Goal: Task Accomplishment & Management: Manage account settings

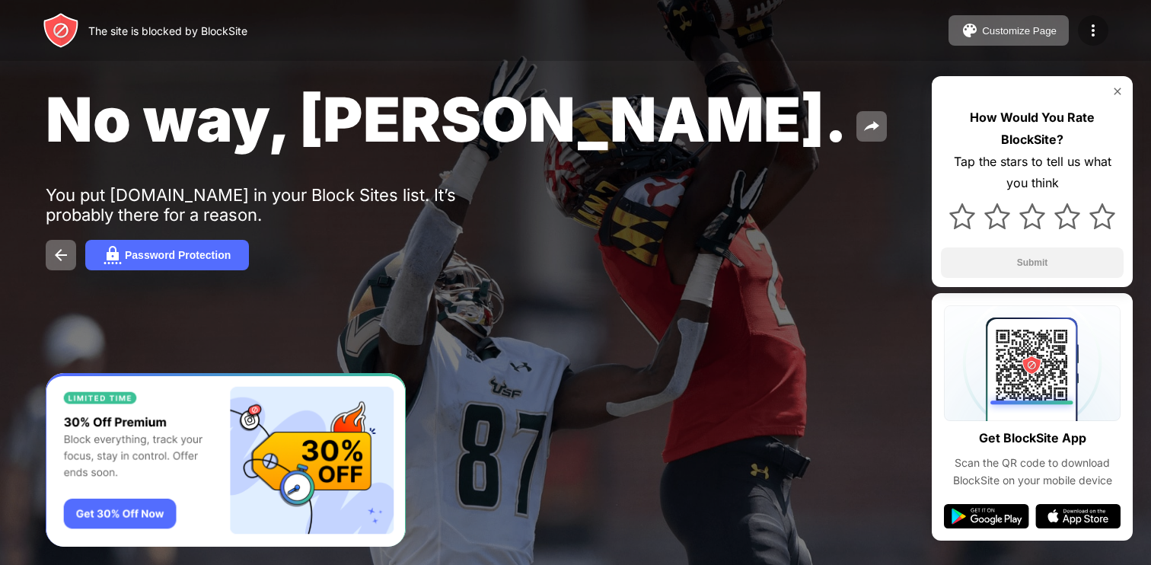
click at [1095, 15] on div at bounding box center [1093, 30] width 30 height 30
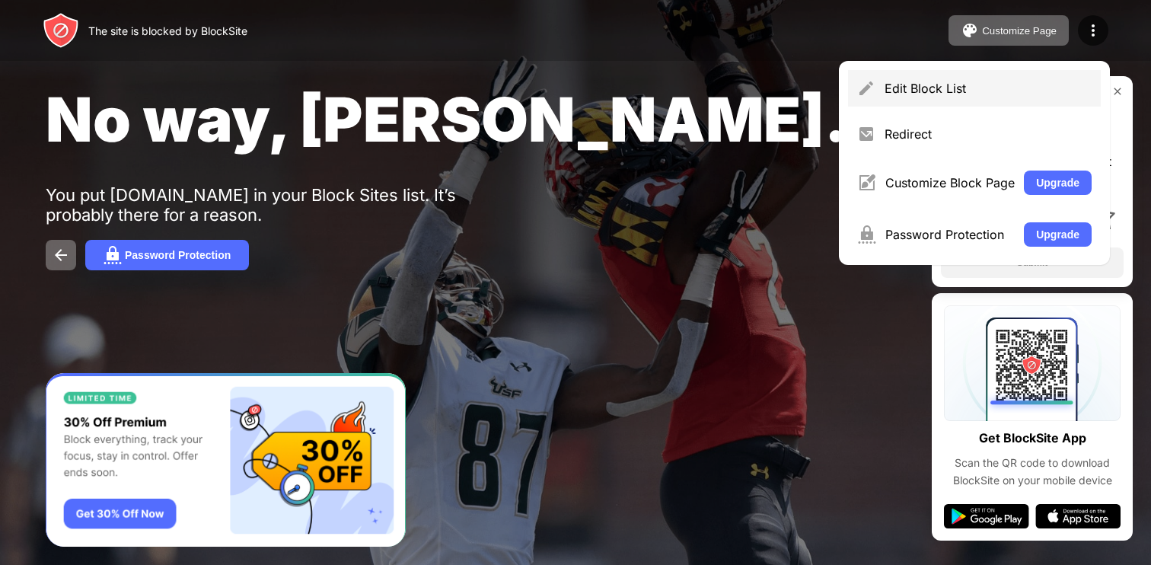
click at [914, 88] on div "Edit Block List" at bounding box center [988, 88] width 207 height 15
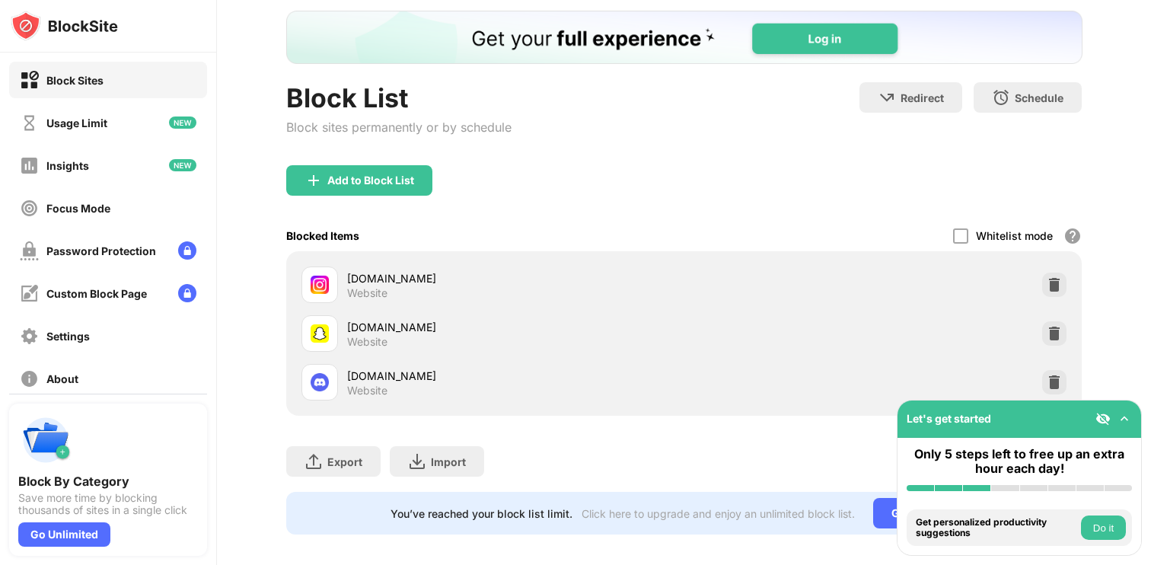
click at [1062, 273] on div at bounding box center [1054, 285] width 24 height 24
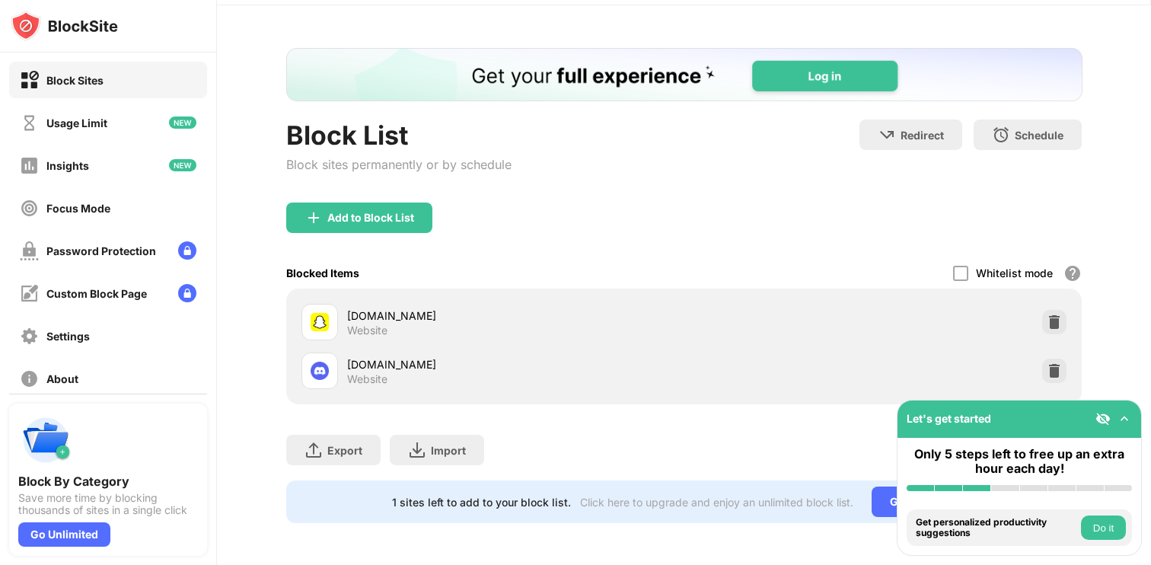
click at [353, 196] on div "Block List Block sites permanently or by schedule" at bounding box center [398, 161] width 225 height 83
click at [346, 199] on div "Block List Block sites permanently or by schedule" at bounding box center [398, 161] width 225 height 83
click at [346, 212] on div "Add to Block List" at bounding box center [370, 218] width 87 height 12
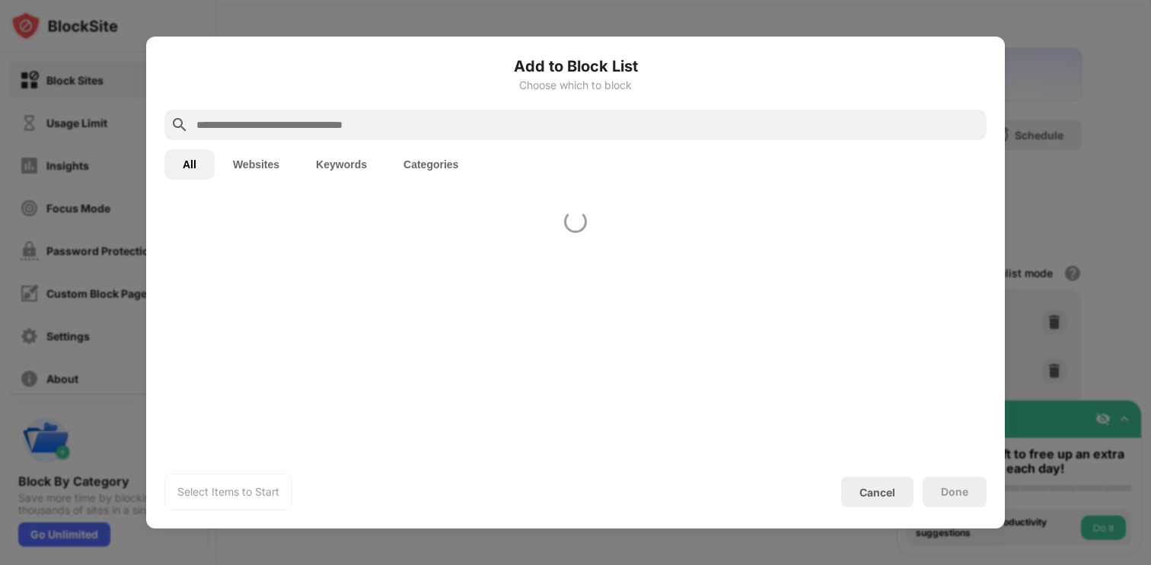
click at [360, 125] on input "text" at bounding box center [588, 125] width 786 height 18
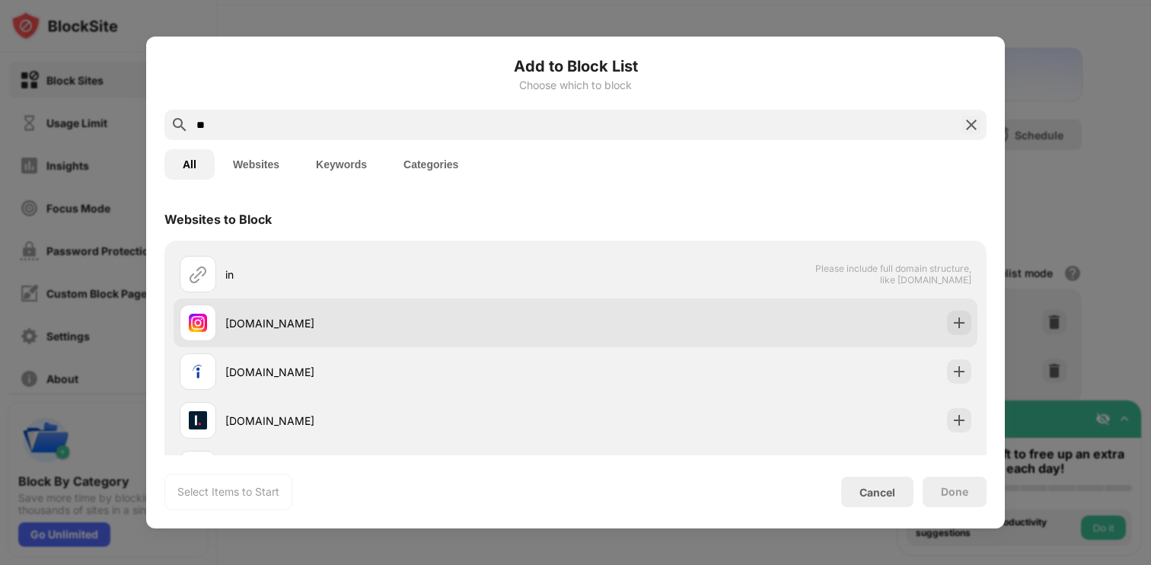
type input "**"
click at [495, 315] on div "instagram.com" at bounding box center [400, 323] width 350 height 16
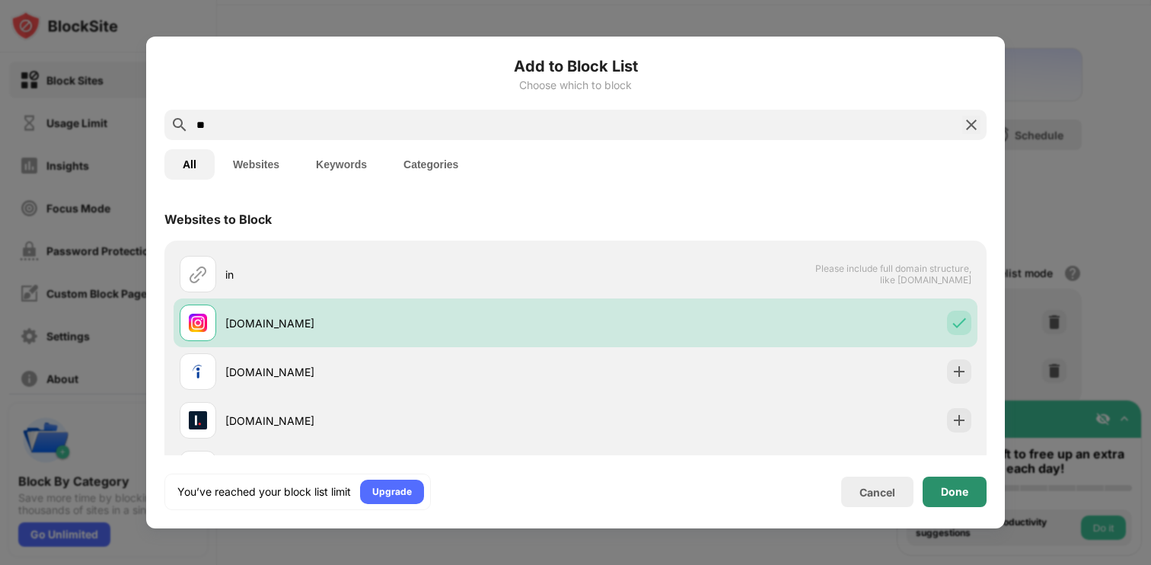
click at [964, 492] on div "Done" at bounding box center [954, 492] width 27 height 12
